Goal: Task Accomplishment & Management: Manage account settings

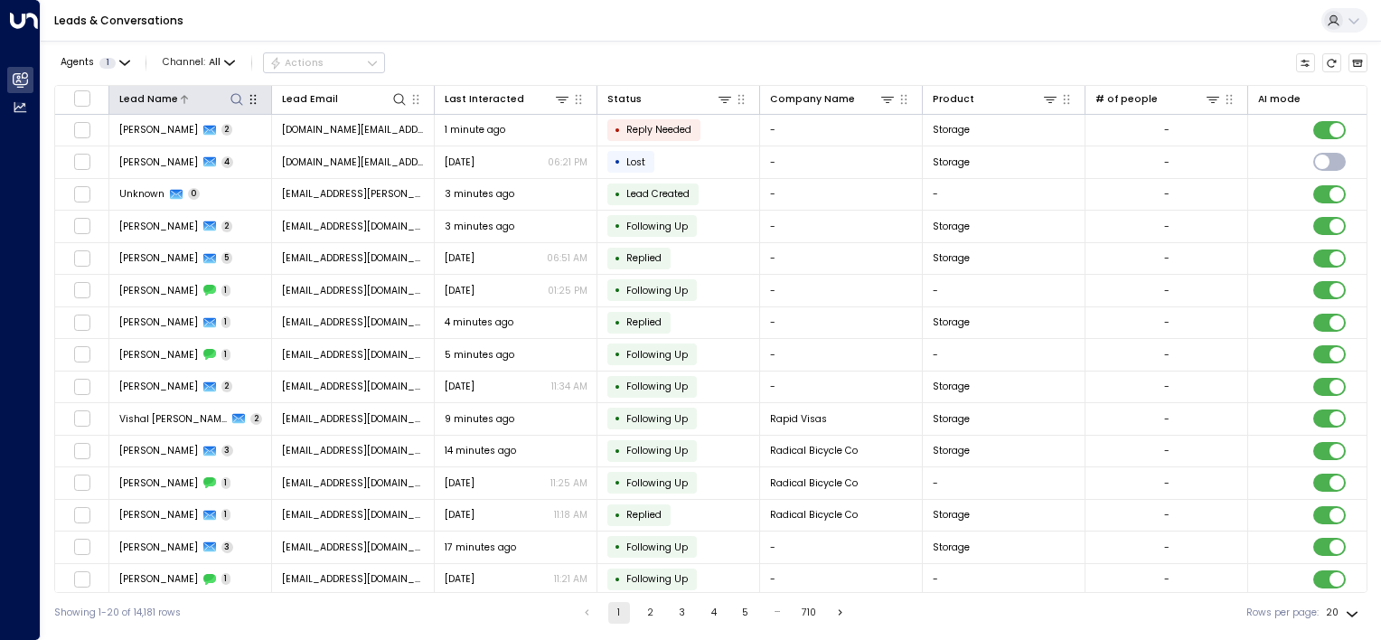
click at [239, 100] on icon at bounding box center [237, 99] width 12 height 12
type input "*******"
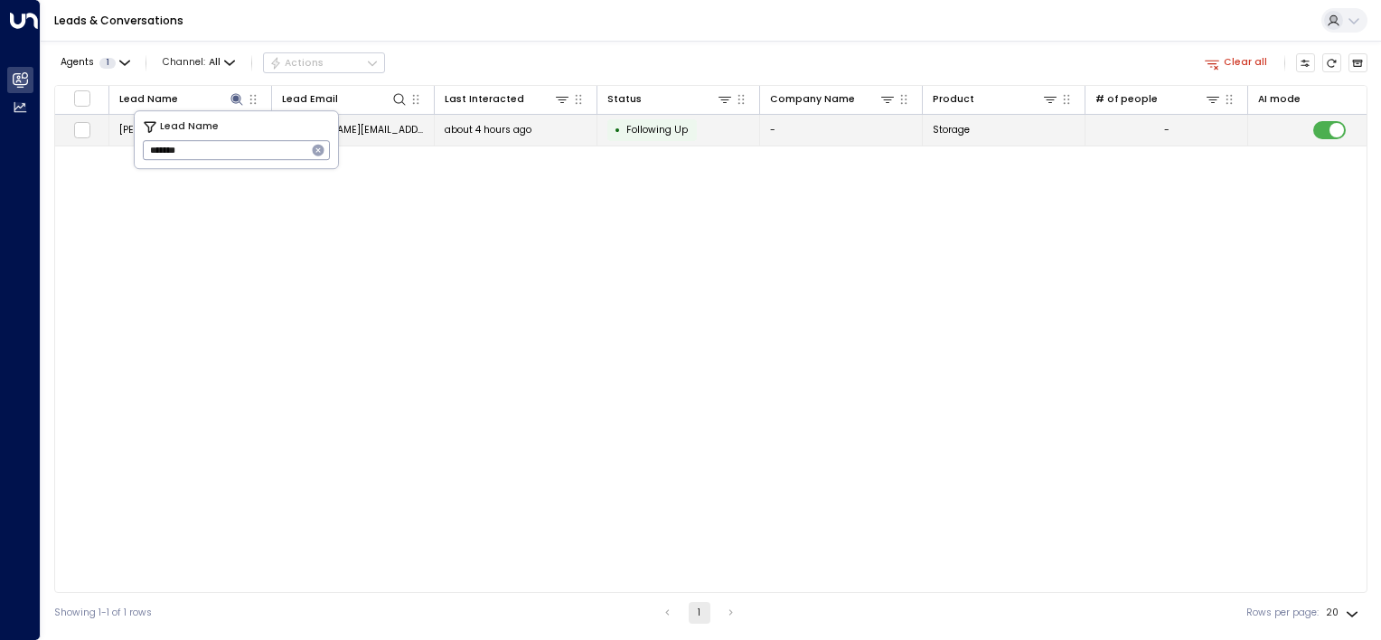
click at [409, 130] on td "[PERSON_NAME][EMAIL_ADDRESS][DOMAIN_NAME]" at bounding box center [353, 131] width 163 height 32
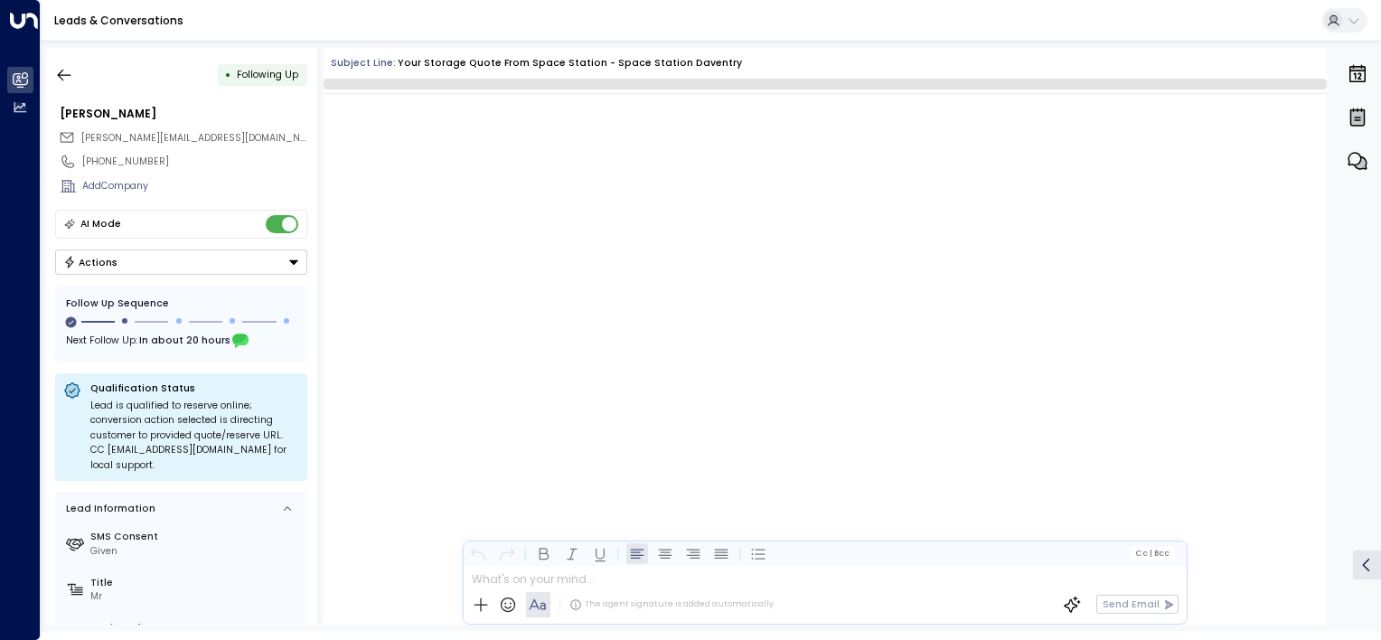
scroll to position [1236, 0]
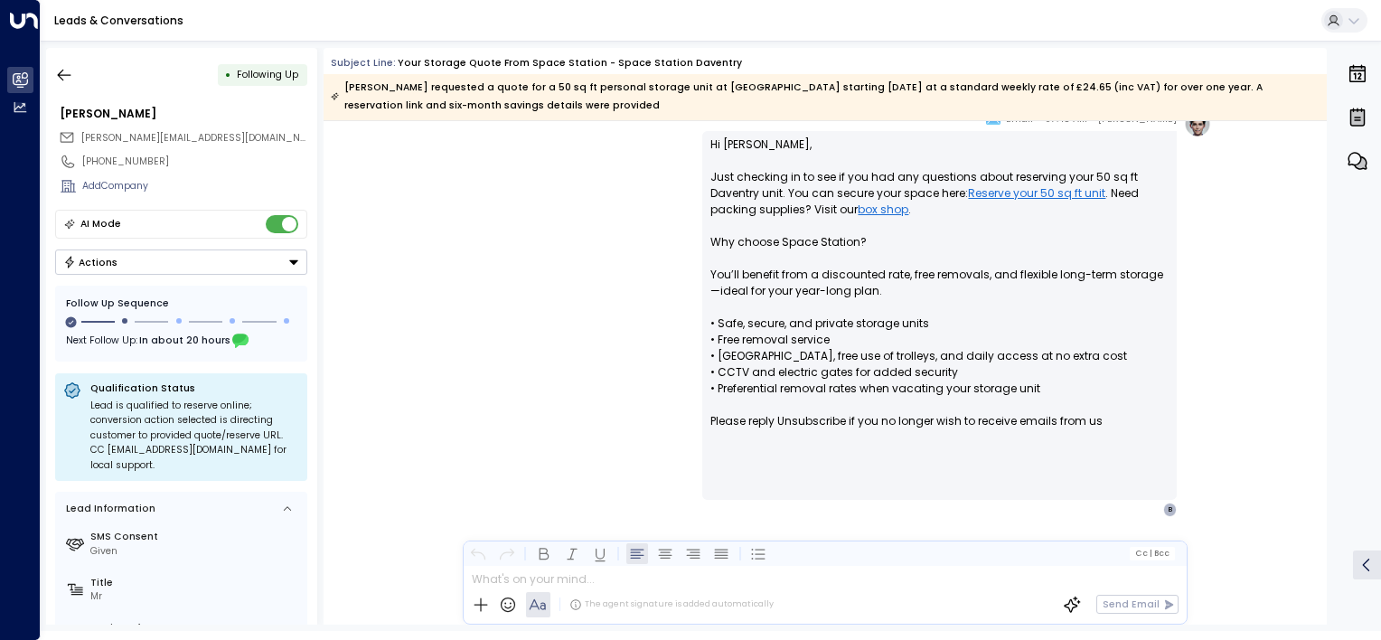
click at [155, 266] on button "Actions" at bounding box center [181, 261] width 252 height 25
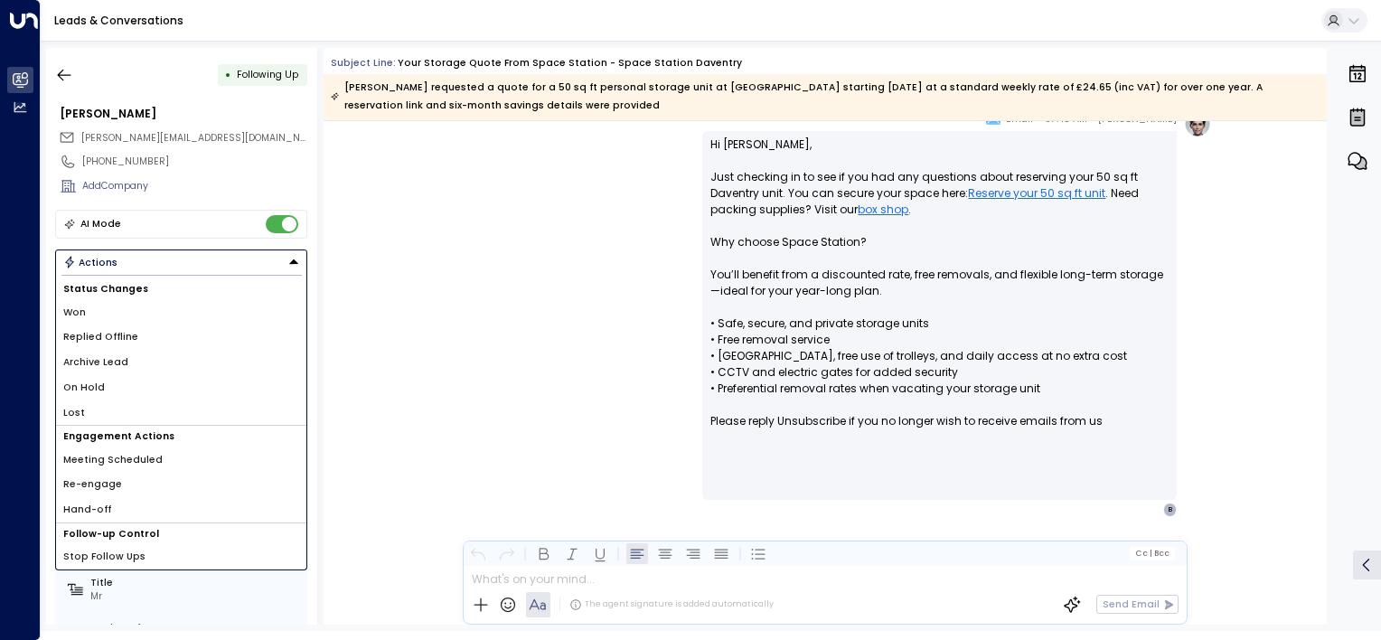
click at [123, 334] on span "Replied Offline" at bounding box center [100, 337] width 75 height 14
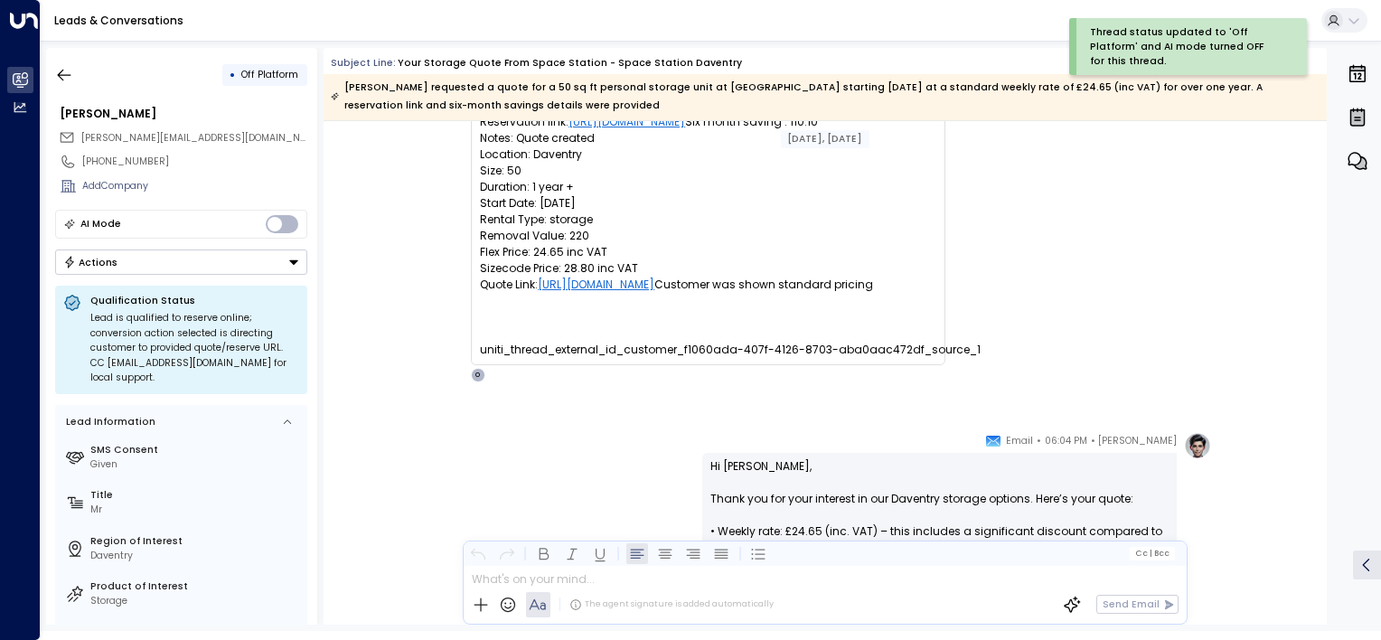
scroll to position [0, 0]
